Goal: Navigation & Orientation: Find specific page/section

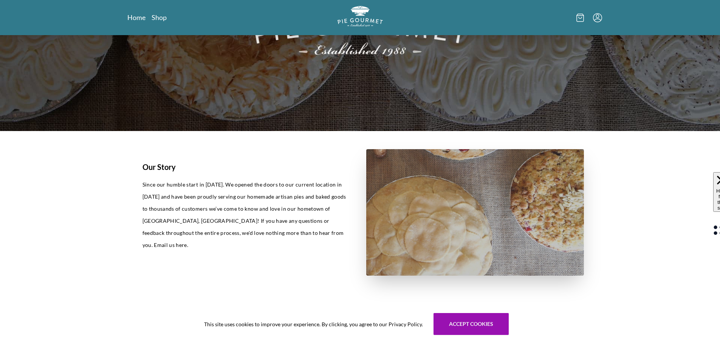
scroll to position [265, 0]
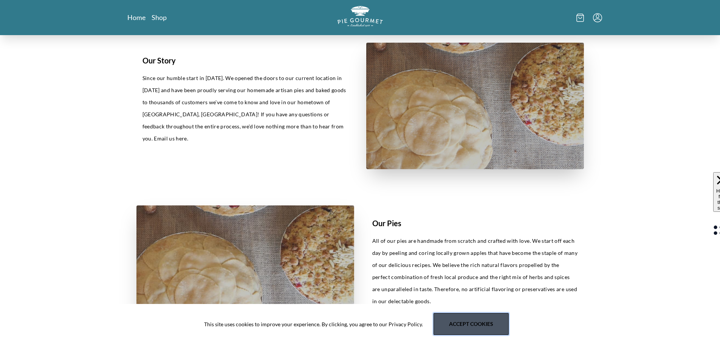
click at [456, 334] on button "Accept cookies" at bounding box center [471, 324] width 75 height 22
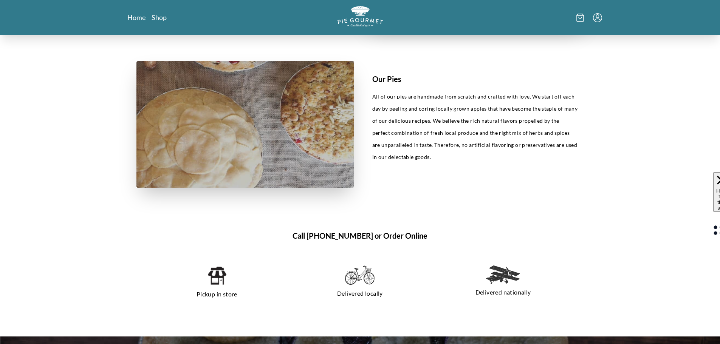
scroll to position [416, 0]
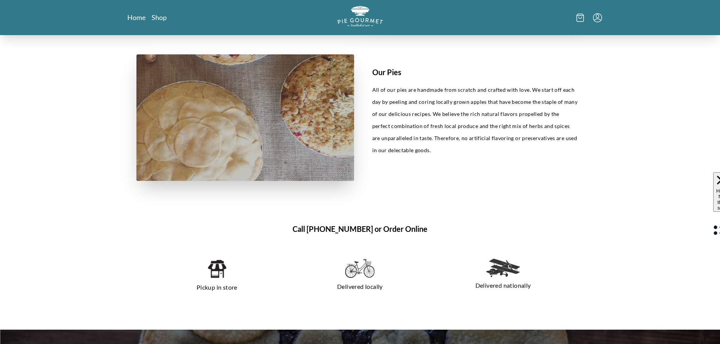
click at [382, 74] on h1 "Our Pies" at bounding box center [475, 72] width 206 height 11
click at [328, 82] on img at bounding box center [245, 117] width 218 height 127
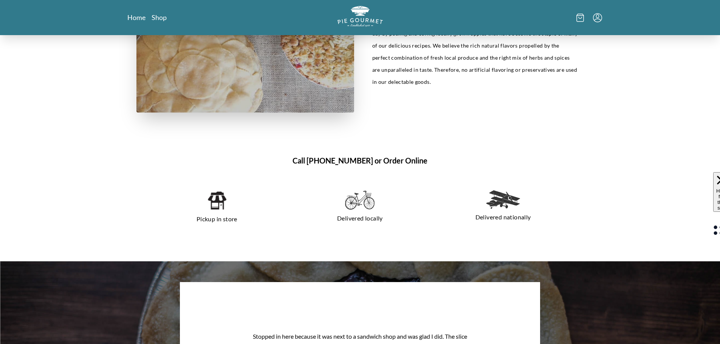
scroll to position [529, 0]
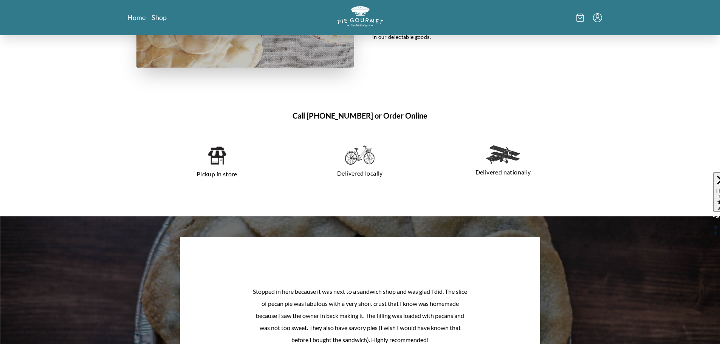
click at [220, 166] on div "Pickup in store" at bounding box center [217, 162] width 137 height 47
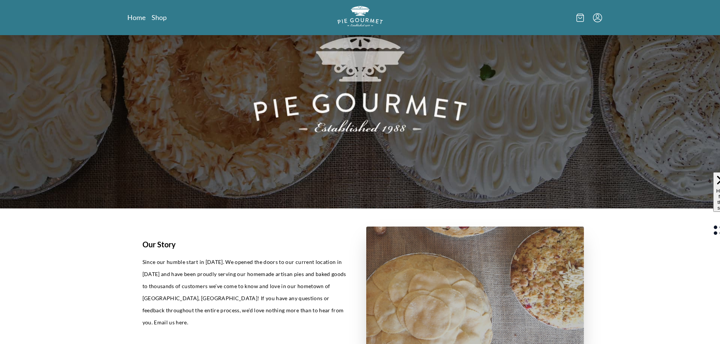
scroll to position [0, 0]
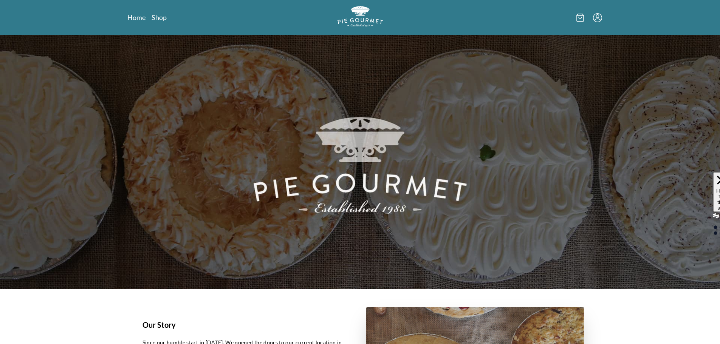
click at [581, 17] on icon at bounding box center [580, 18] width 8 height 8
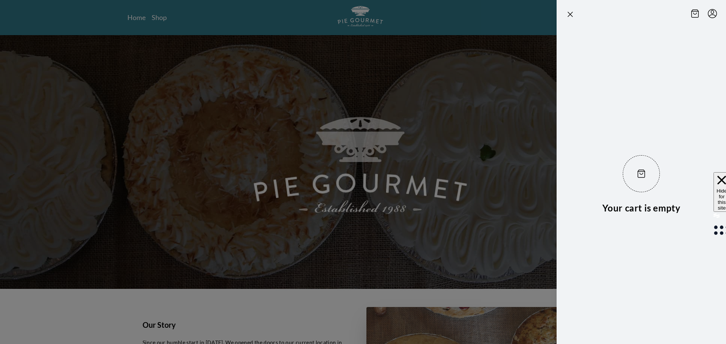
click at [565, 14] on header at bounding box center [640, 13] width 169 height 26
click at [568, 13] on icon "Close panel" at bounding box center [570, 14] width 9 height 9
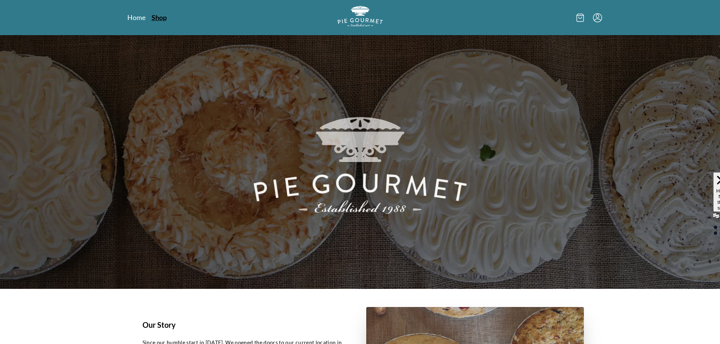
click at [155, 20] on link "Shop" at bounding box center [159, 17] width 15 height 9
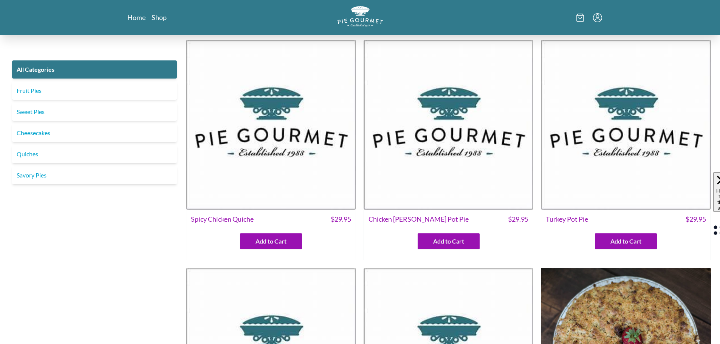
click at [37, 175] on link "Savory Pies" at bounding box center [94, 175] width 165 height 18
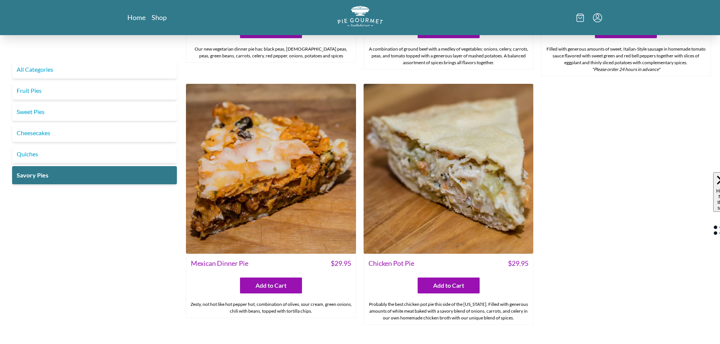
scroll to position [454, 0]
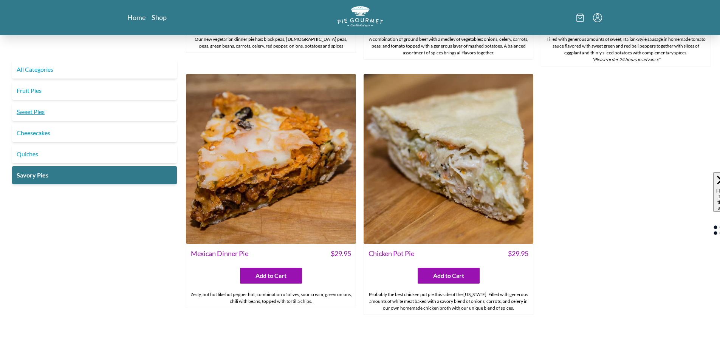
click at [70, 116] on link "Sweet Pies" at bounding box center [94, 112] width 165 height 18
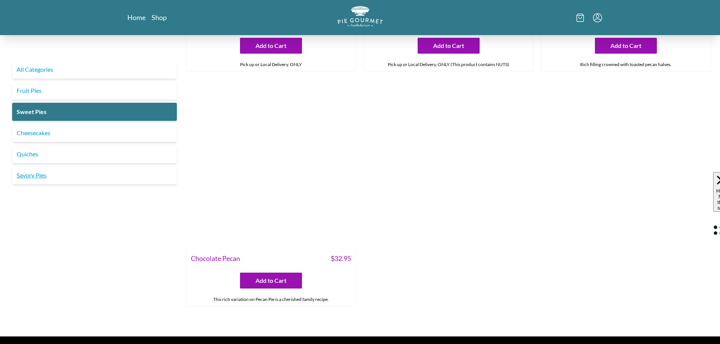
scroll to position [416, 0]
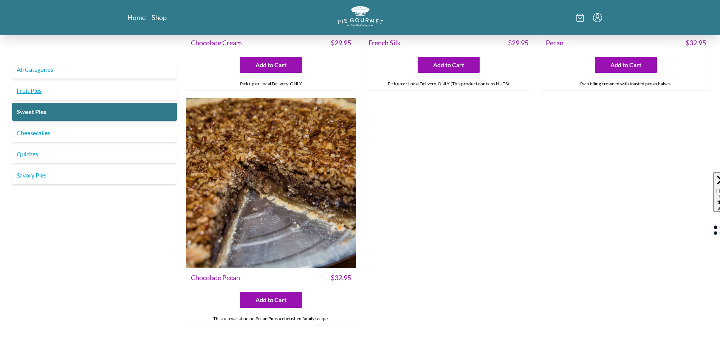
click at [56, 94] on link "Fruit Pies" at bounding box center [94, 91] width 165 height 18
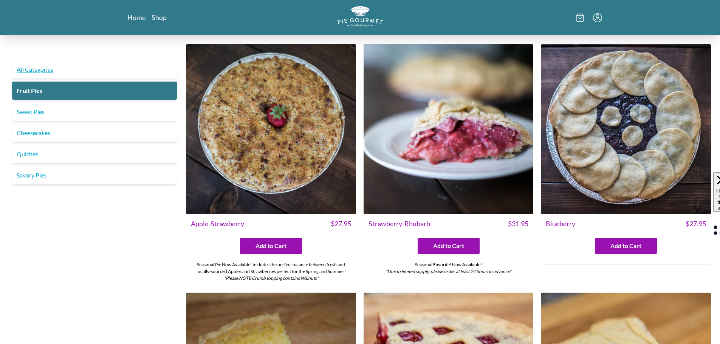
click at [42, 72] on link "All Categories" at bounding box center [94, 69] width 165 height 18
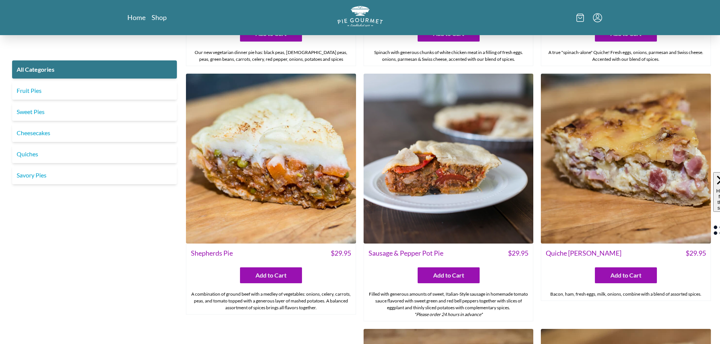
scroll to position [945, 0]
